Goal: Transaction & Acquisition: Purchase product/service

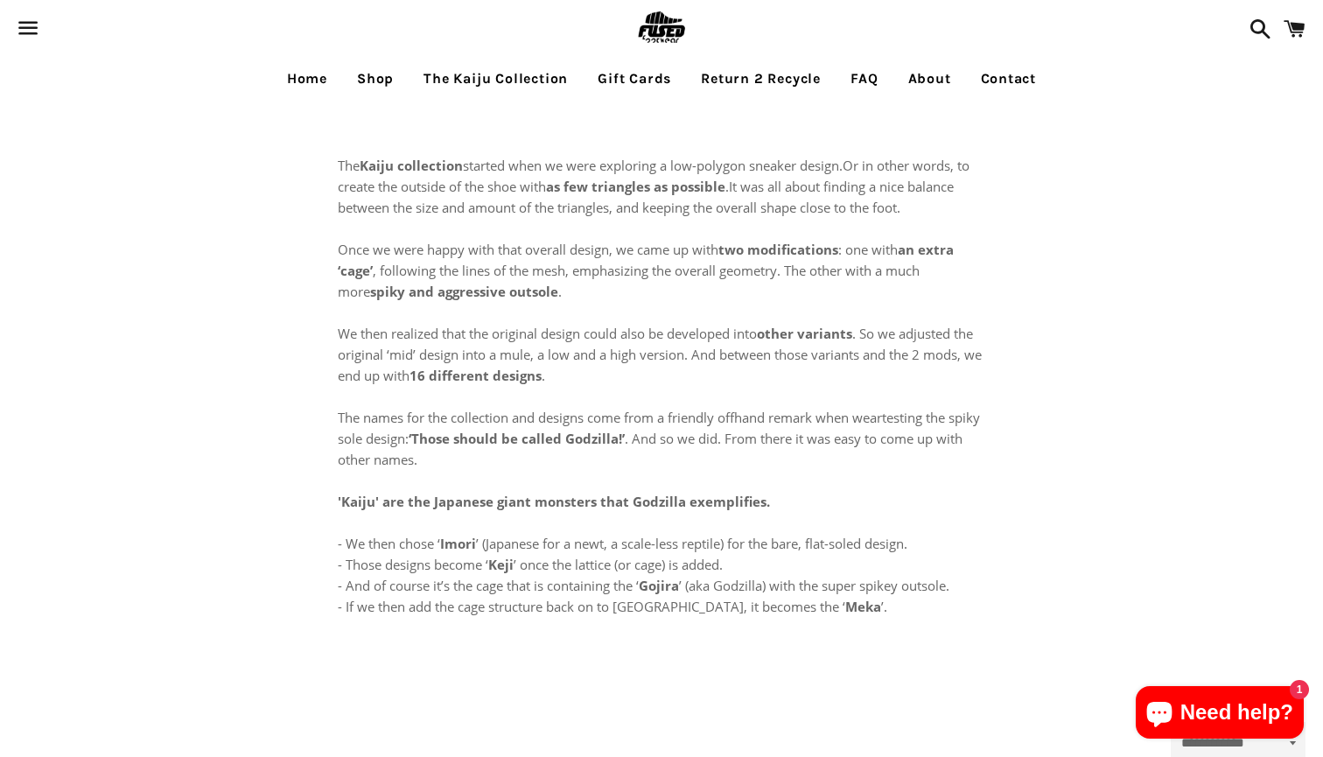
select select "**********"
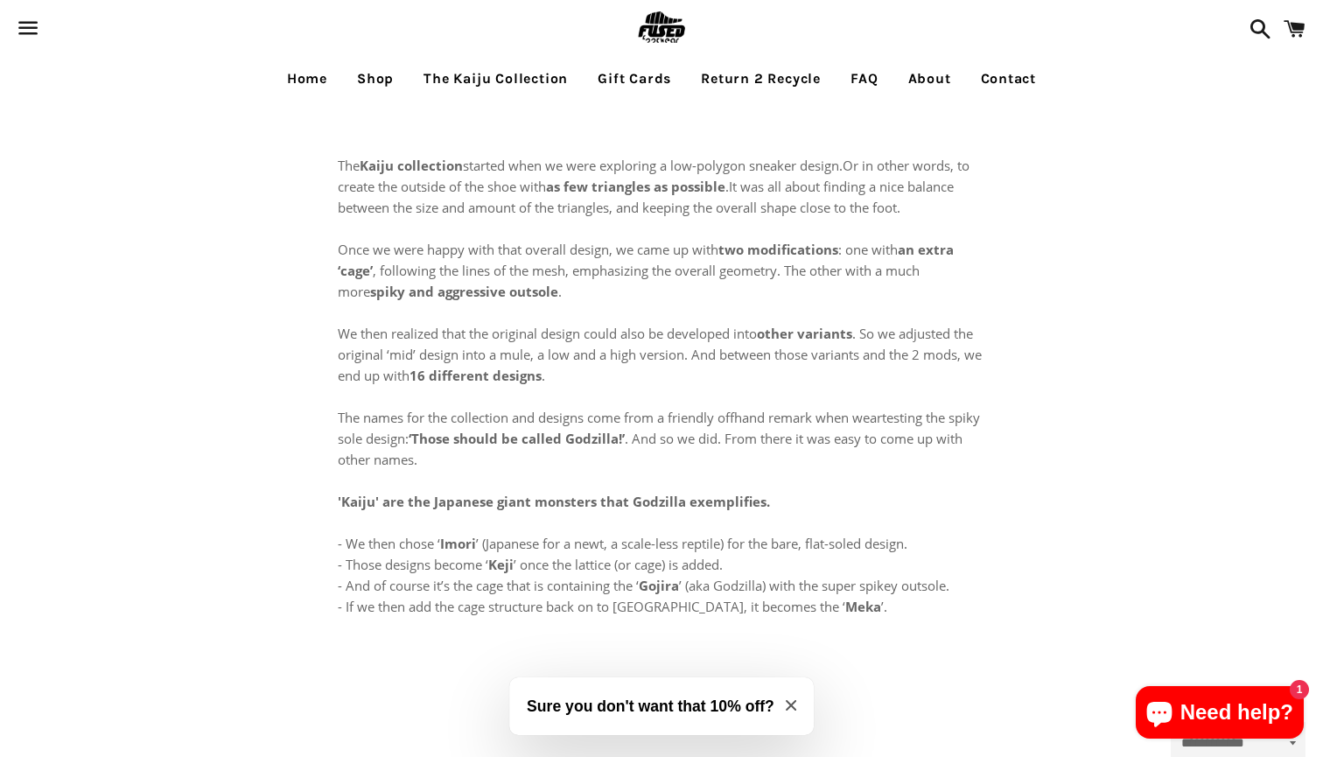
click at [523, 84] on link "The Kaiju Collection" at bounding box center [495, 79] width 171 height 44
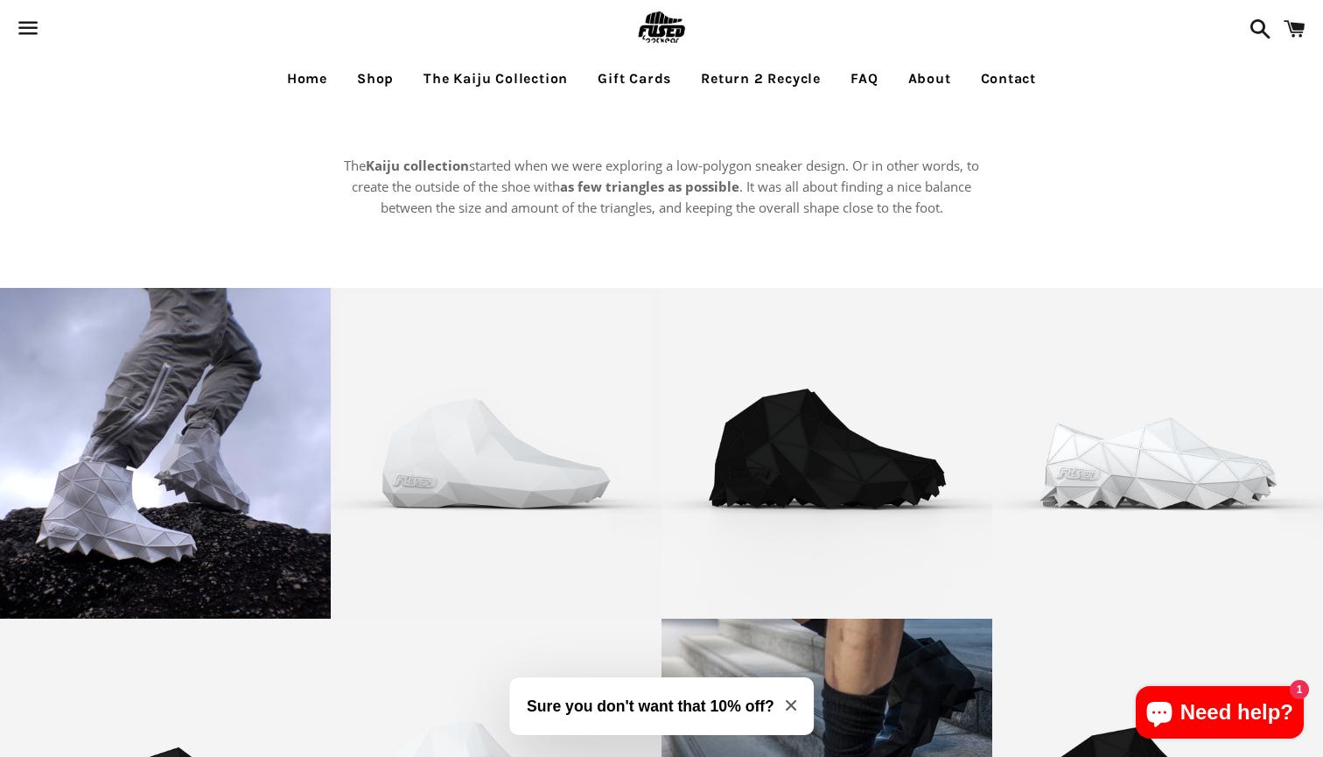
click at [372, 77] on link "Shop" at bounding box center [375, 79] width 63 height 44
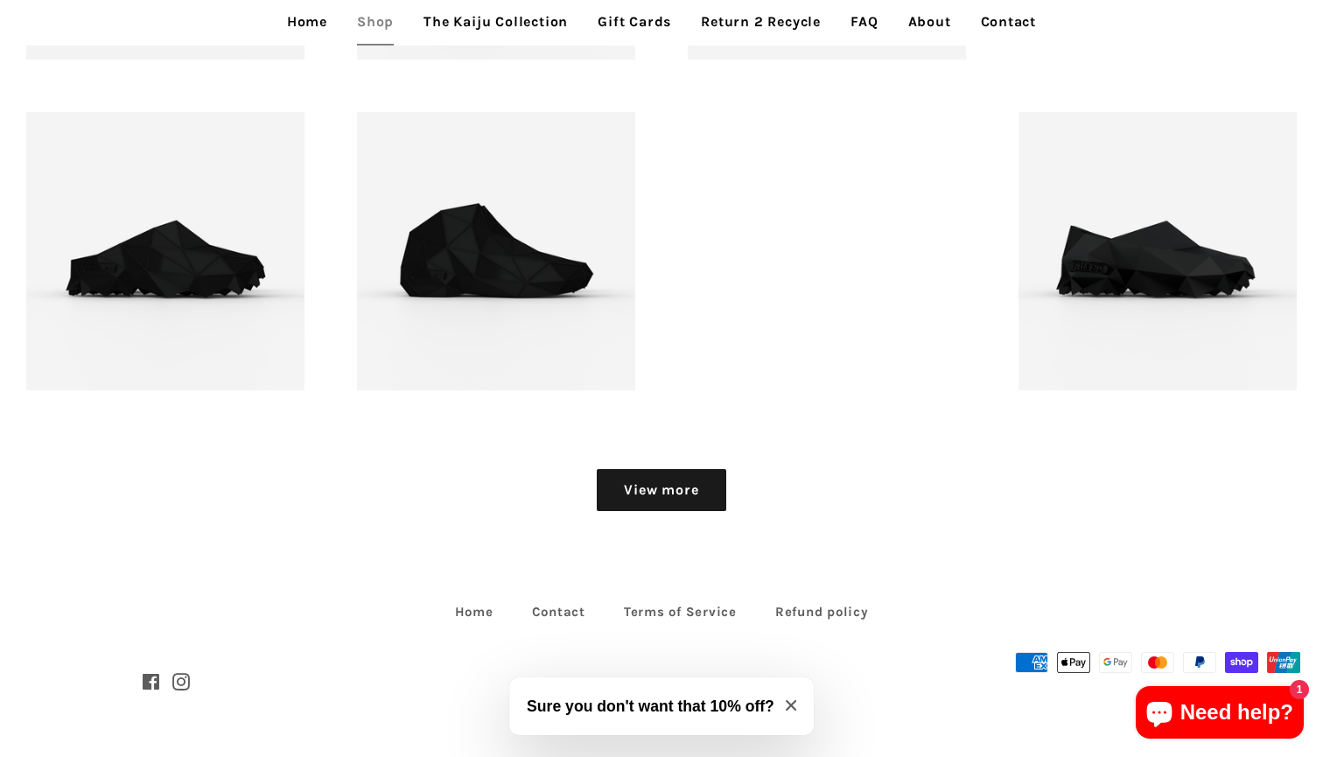
scroll to position [2139, 0]
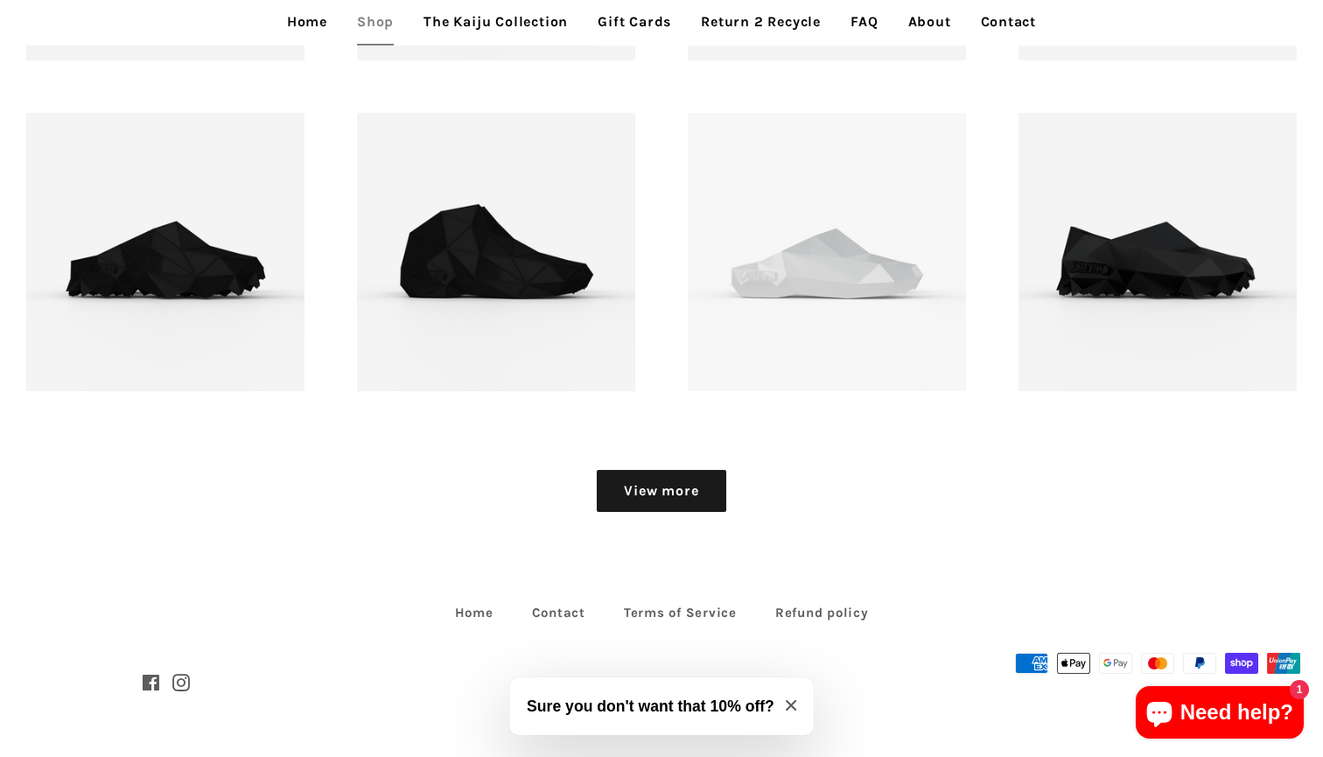
click at [641, 486] on link "View more" at bounding box center [661, 491] width 129 height 42
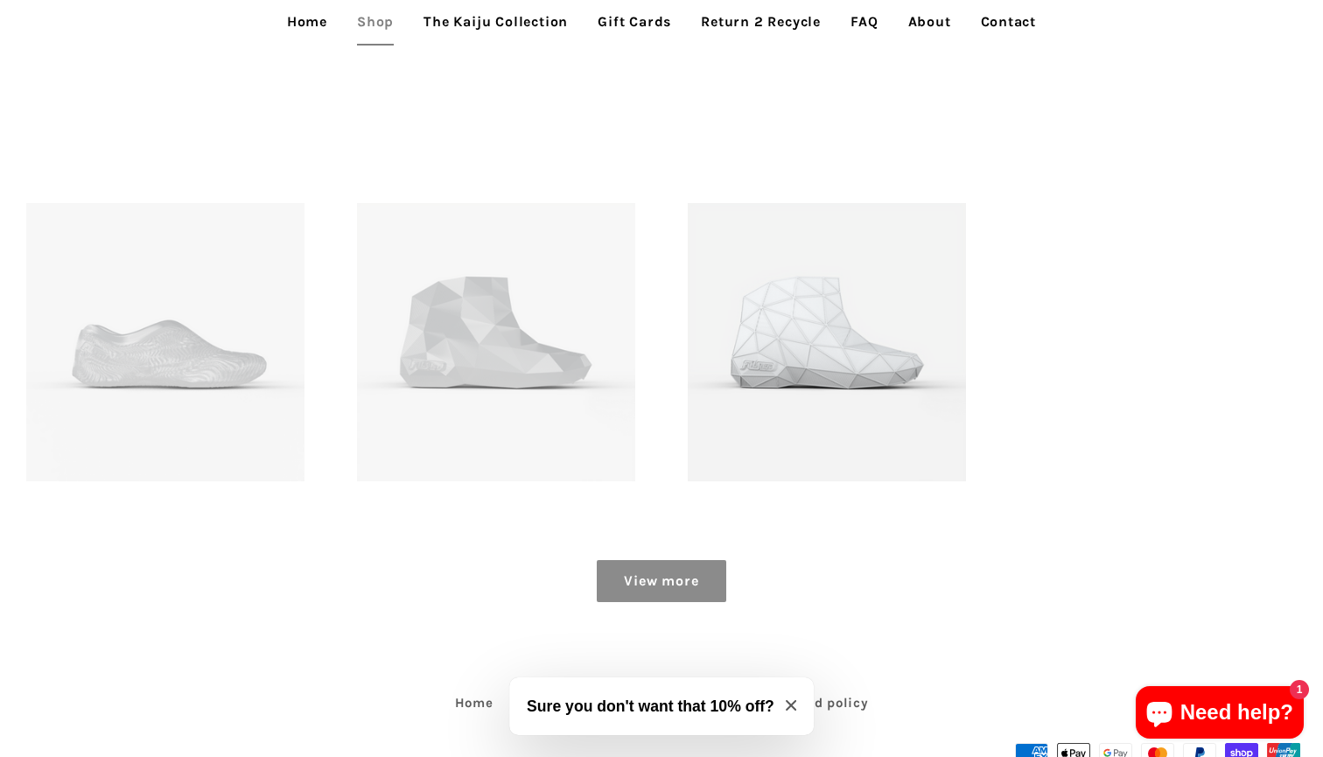
scroll to position [2704, 0]
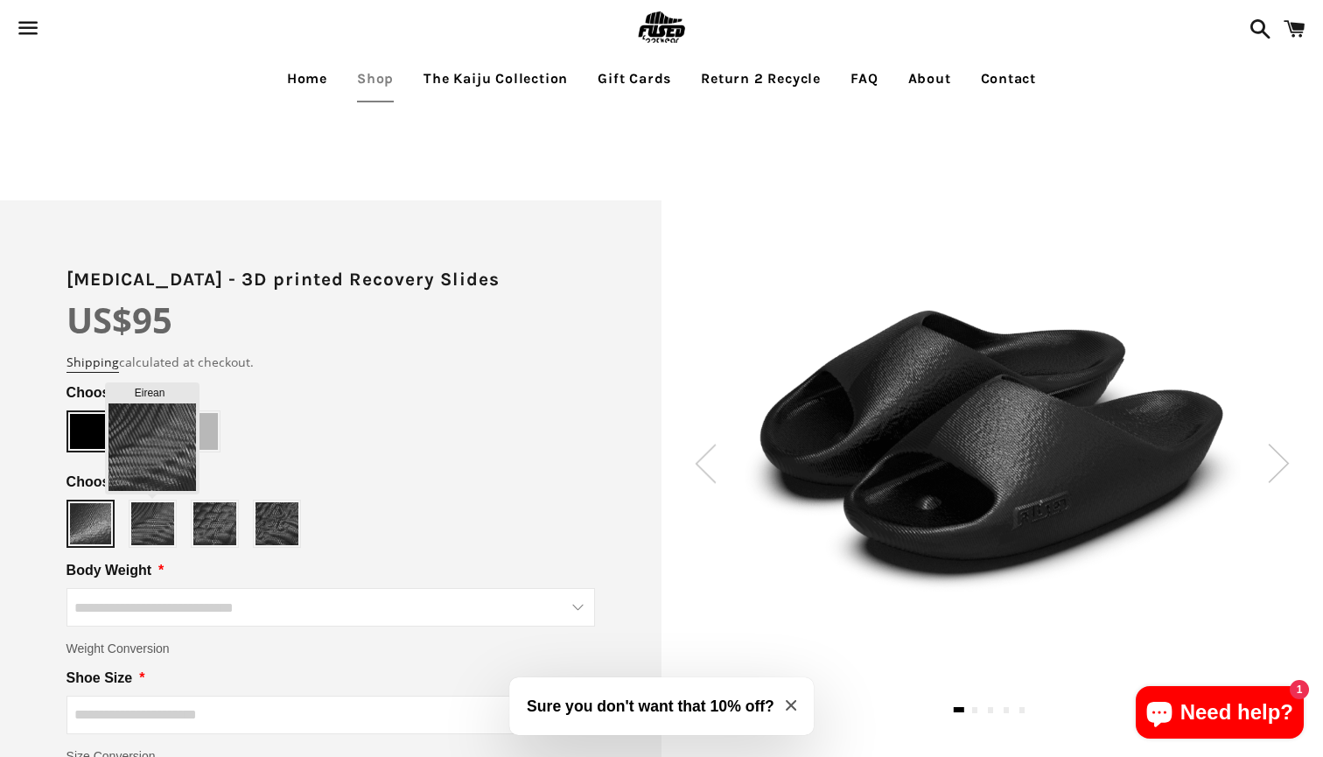
click at [139, 521] on img at bounding box center [152, 523] width 43 height 43
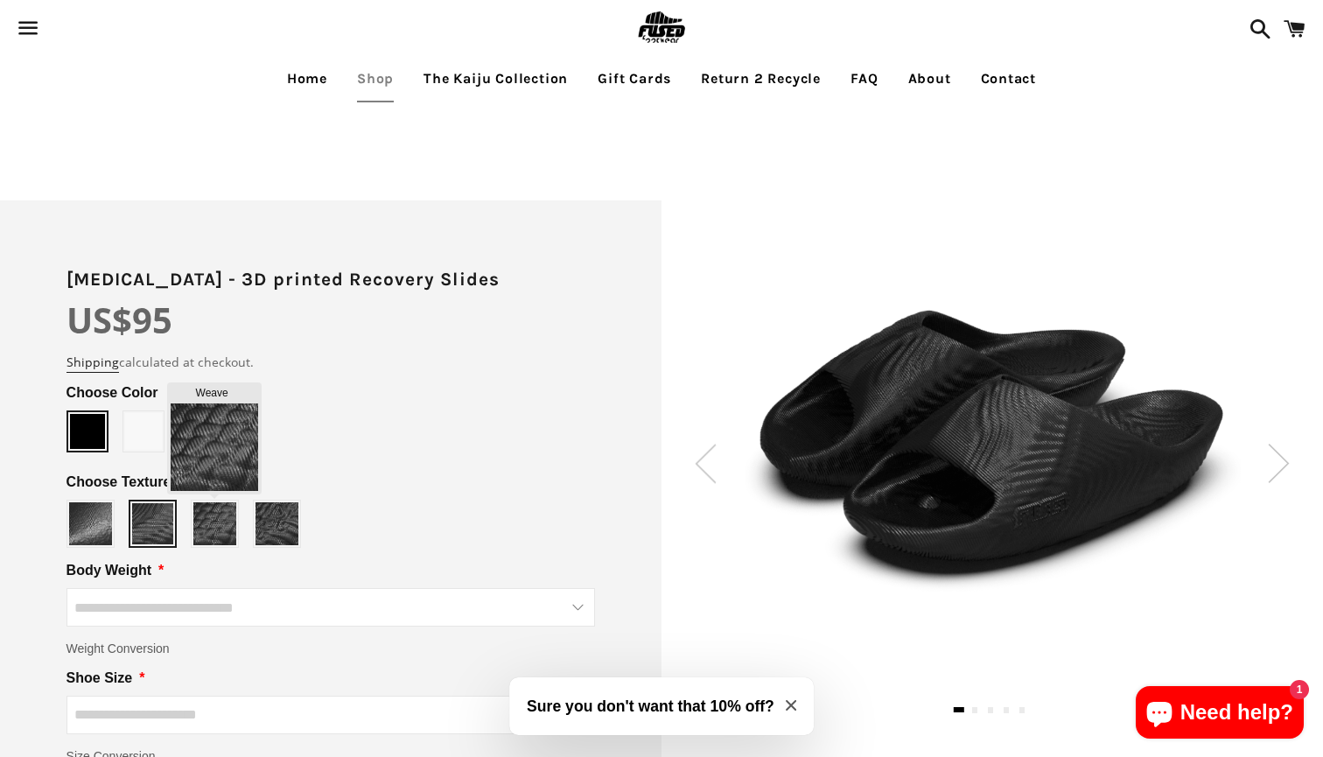
click at [228, 520] on img at bounding box center [214, 523] width 43 height 43
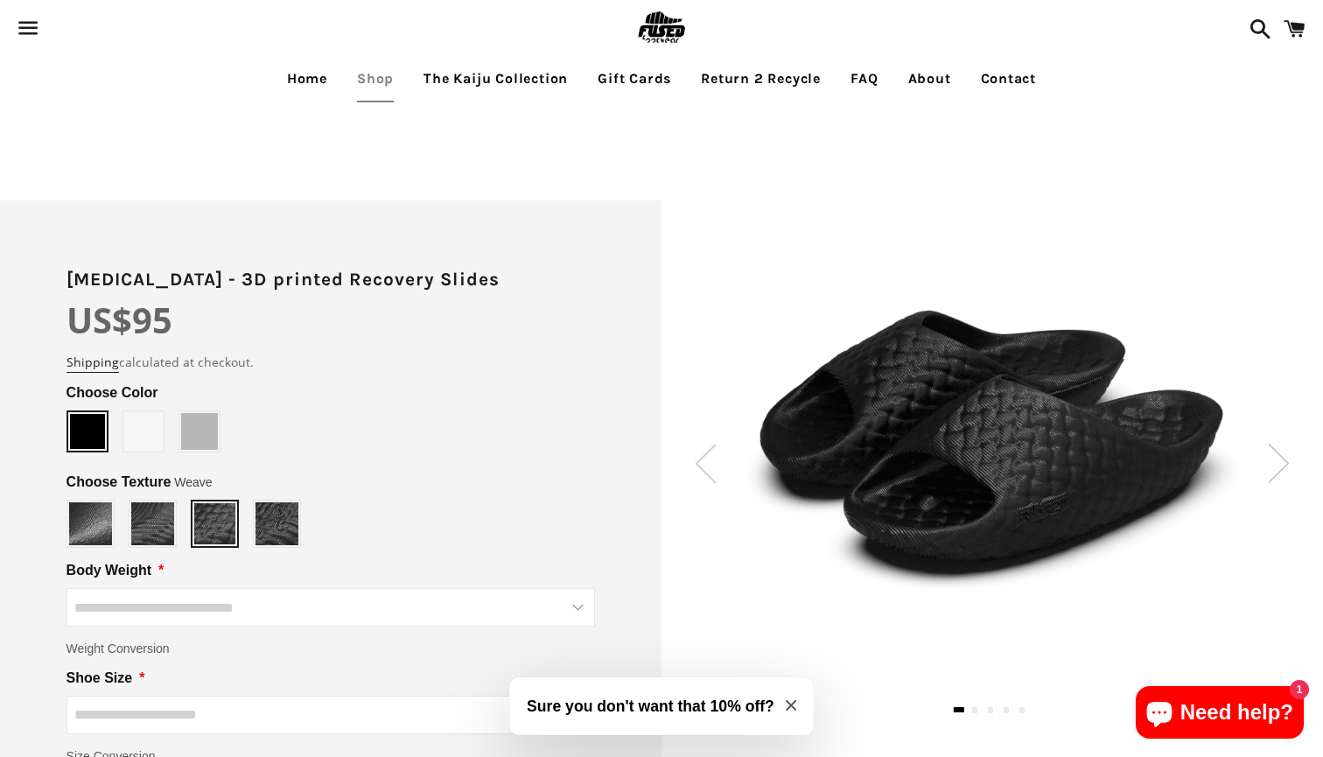
click at [305, 523] on div "Slate" at bounding box center [331, 524] width 529 height 48
click at [282, 522] on img at bounding box center [277, 523] width 43 height 43
click at [221, 519] on img at bounding box center [214, 523] width 43 height 43
click at [153, 522] on img at bounding box center [152, 523] width 43 height 43
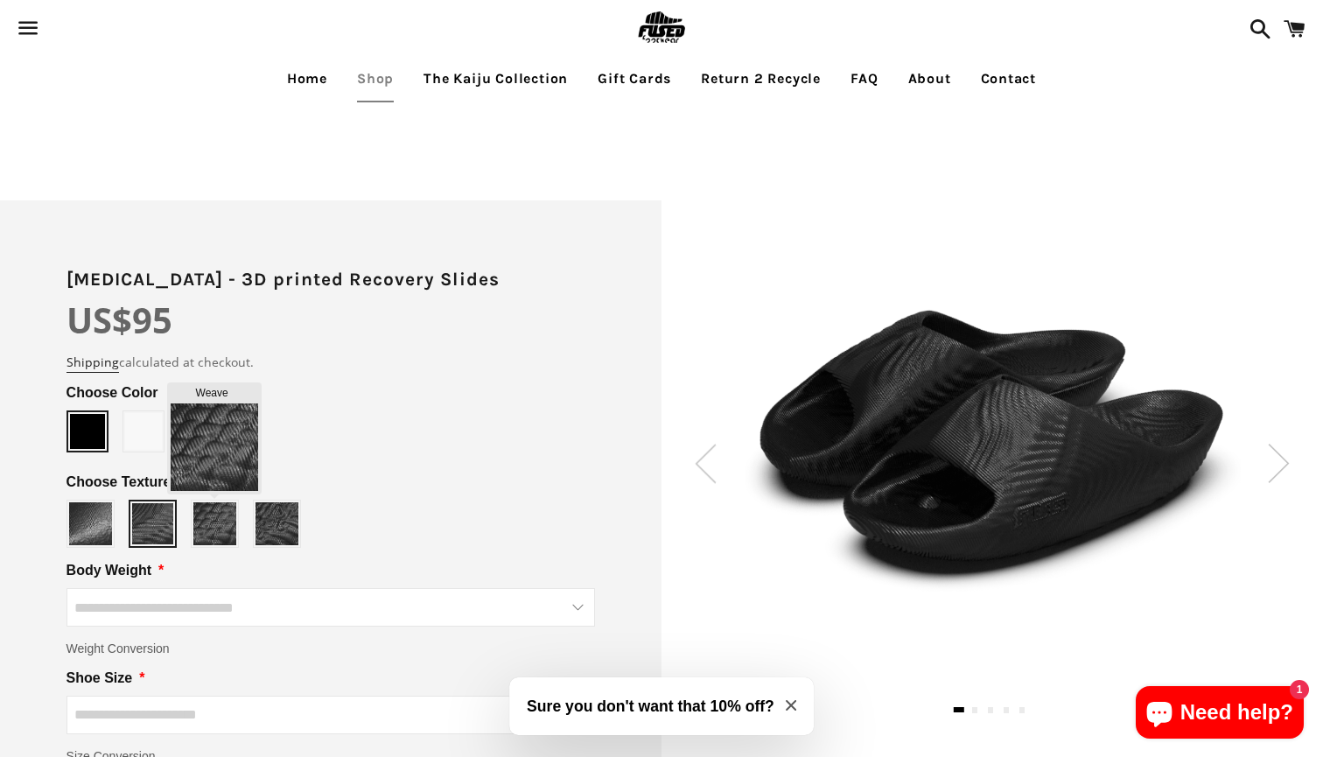
type input "*****"
click at [201, 522] on img at bounding box center [214, 523] width 43 height 43
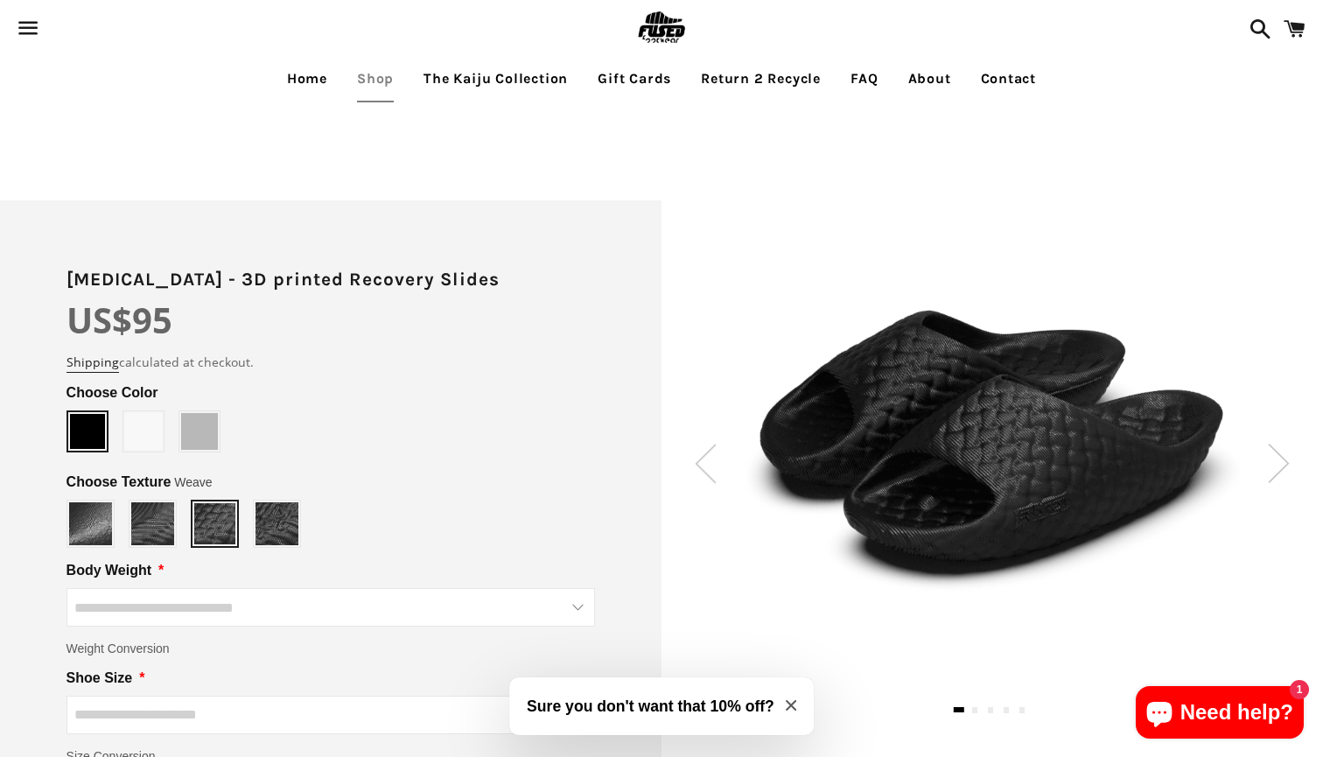
click at [135, 430] on span at bounding box center [143, 431] width 37 height 37
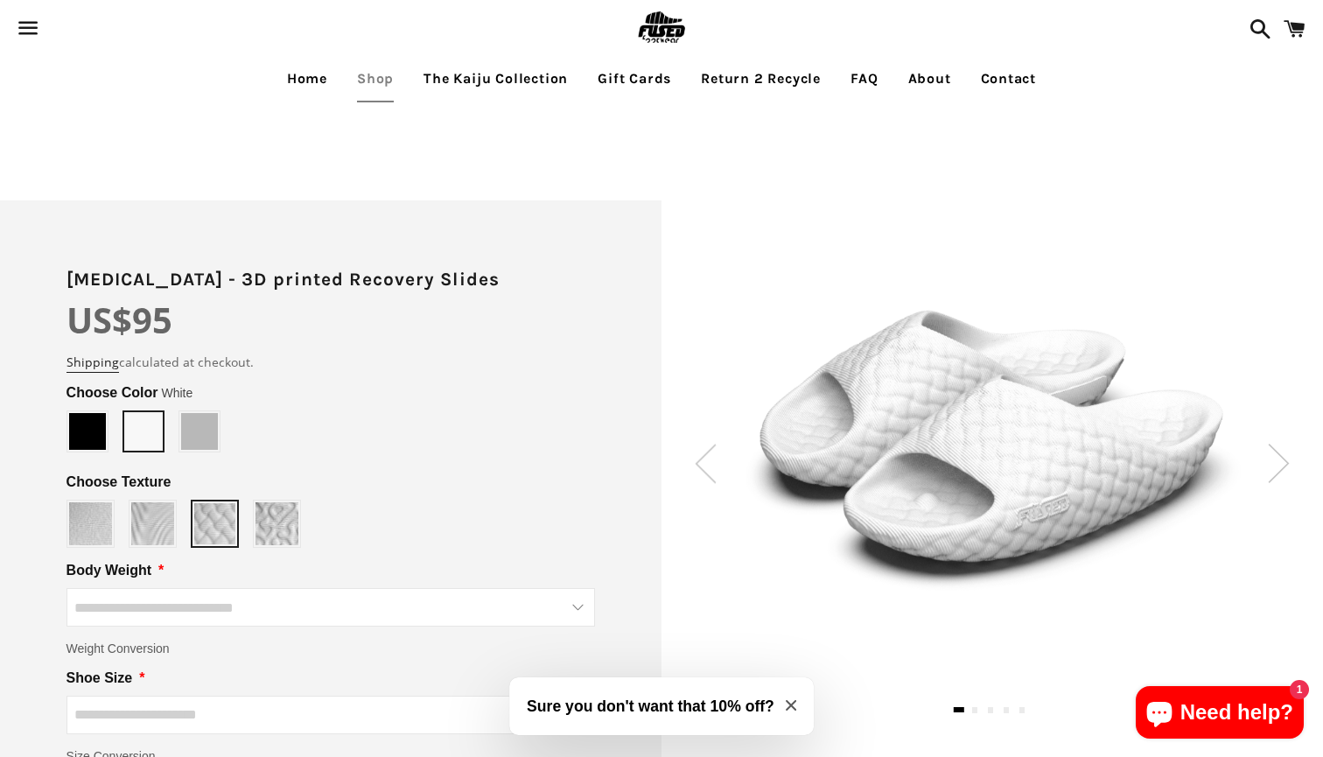
click at [227, 437] on div at bounding box center [207, 434] width 56 height 49
type input "*****"
click at [204, 427] on span at bounding box center [199, 431] width 37 height 37
